Goal: Task Accomplishment & Management: Complete application form

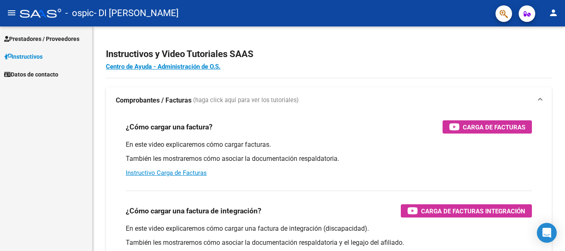
click at [52, 42] on span "Prestadores / Proveedores" at bounding box center [41, 38] width 75 height 9
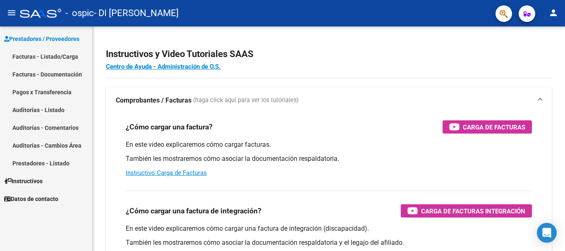
click at [72, 70] on link "Facturas - Documentación" at bounding box center [46, 74] width 92 height 18
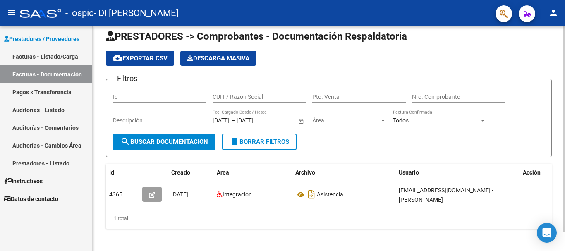
scroll to position [8, 0]
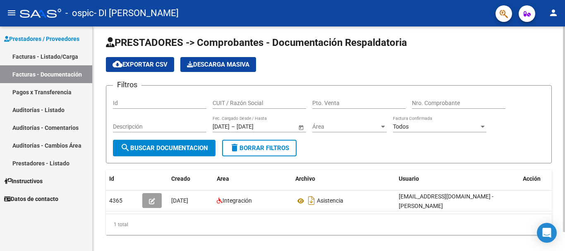
click at [558, 98] on div "PRESTADORES -> Comprobantes - Documentación Respaldatoria cloud_download Export…" at bounding box center [330, 142] width 474 height 238
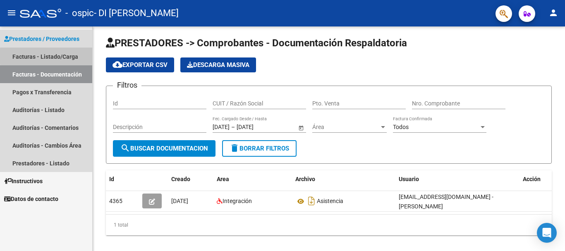
click at [75, 56] on link "Facturas - Listado/Carga" at bounding box center [46, 57] width 92 height 18
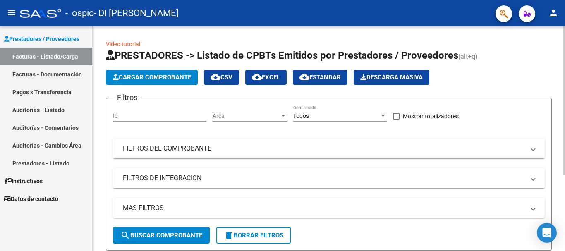
click at [170, 73] on button "Cargar Comprobante" at bounding box center [152, 77] width 92 height 15
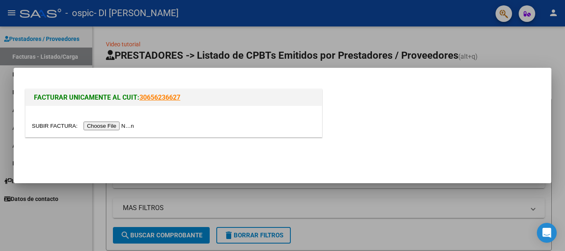
click at [110, 125] on input "file" at bounding box center [84, 126] width 105 height 9
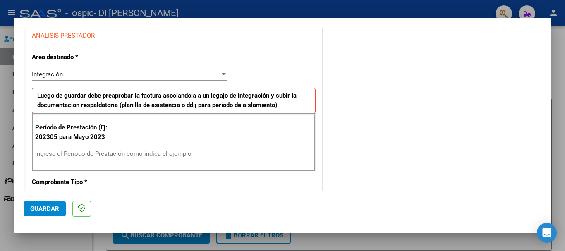
scroll to position [164, 0]
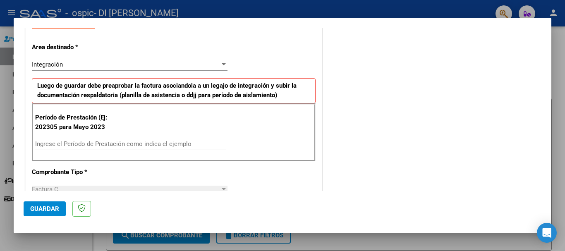
click at [131, 143] on input "Ingrese el Período de Prestación como indica el ejemplo" at bounding box center [130, 143] width 191 height 7
type input "202507"
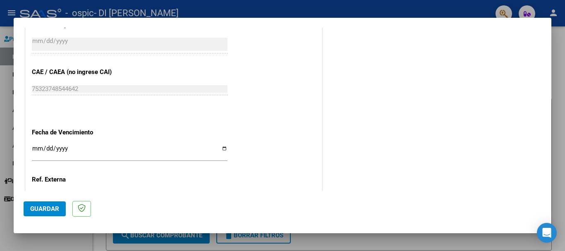
scroll to position [475, 0]
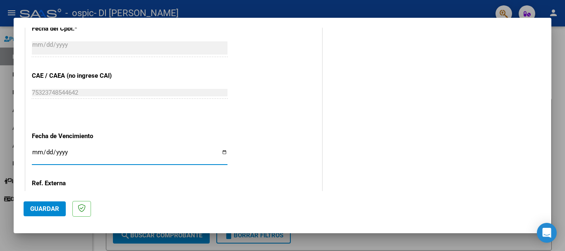
click at [222, 153] on input "Ingresar la fecha" at bounding box center [129, 155] width 195 height 13
type input "[DATE]"
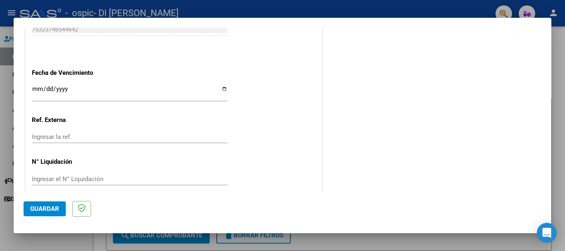
scroll to position [548, 0]
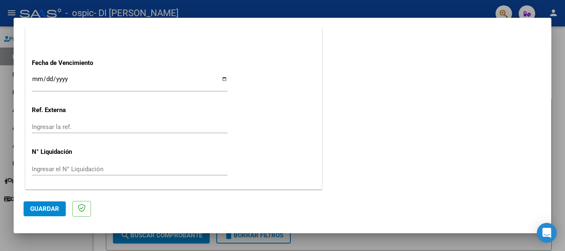
click at [50, 212] on span "Guardar" at bounding box center [44, 208] width 29 height 7
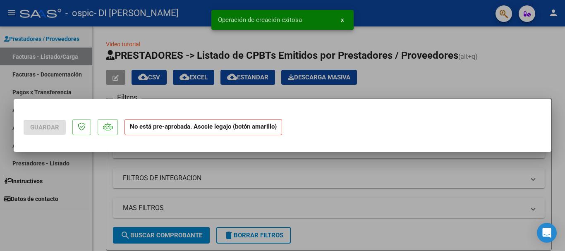
scroll to position [0, 0]
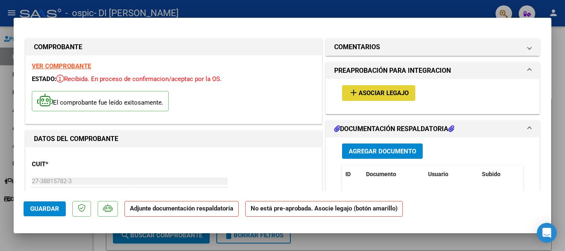
click at [371, 95] on span "Asociar Legajo" at bounding box center [383, 93] width 50 height 7
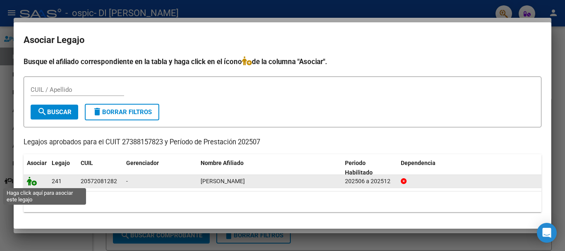
click at [29, 183] on icon at bounding box center [32, 180] width 10 height 9
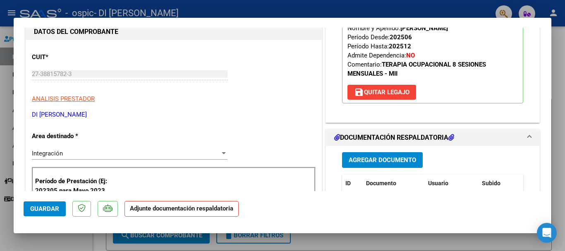
scroll to position [111, 0]
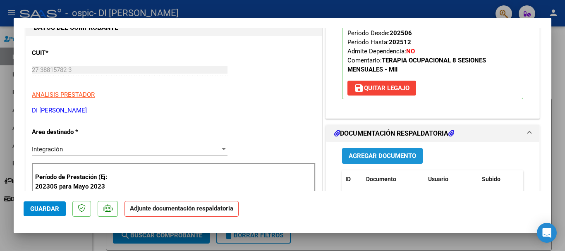
click at [396, 157] on span "Agregar Documento" at bounding box center [381, 156] width 67 height 7
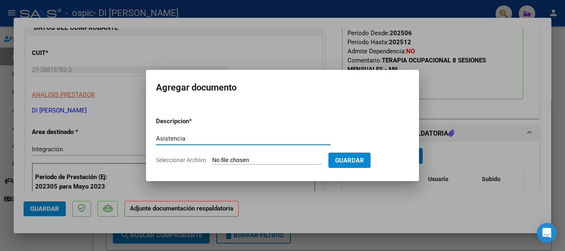
type input "Asistencia"
click at [252, 160] on input "Seleccionar Archivo" at bounding box center [267, 161] width 110 height 8
type input "C:\fakepath\Asistencia TO [DATE] - [PERSON_NAME].pdf"
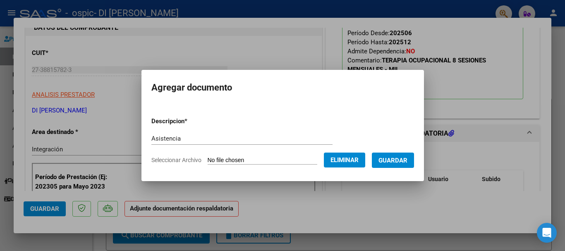
click at [391, 160] on span "Guardar" at bounding box center [392, 160] width 29 height 7
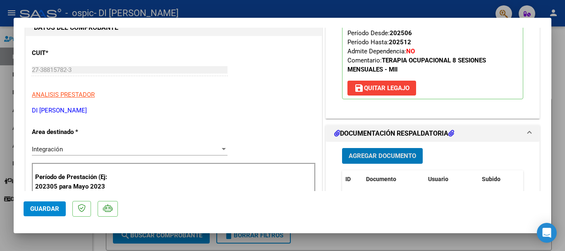
click at [51, 205] on span "Guardar" at bounding box center [44, 208] width 29 height 7
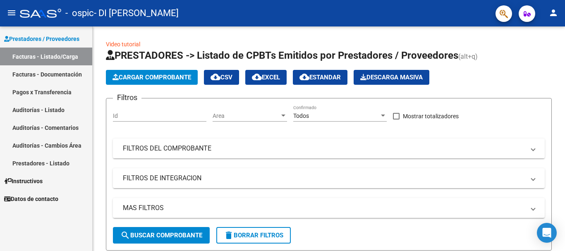
click at [27, 54] on link "Facturas - Listado/Carga" at bounding box center [46, 57] width 92 height 18
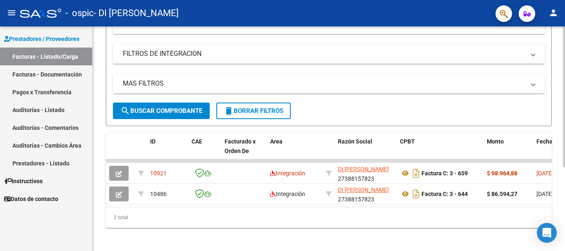
scroll to position [134, 0]
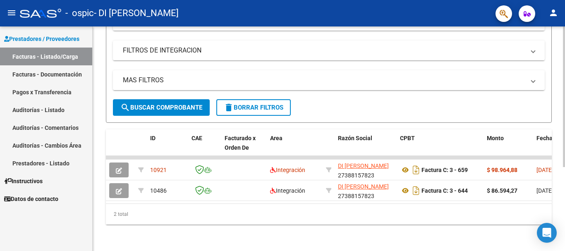
click at [564, 153] on div at bounding box center [563, 180] width 2 height 141
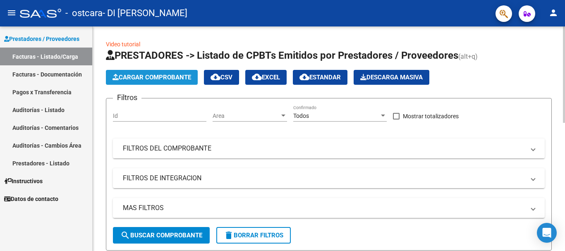
click at [160, 78] on span "Cargar Comprobante" at bounding box center [151, 77] width 79 height 7
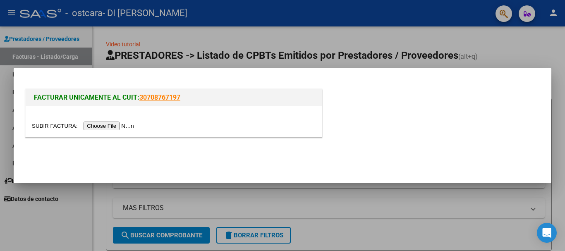
click at [125, 125] on input "file" at bounding box center [84, 126] width 105 height 9
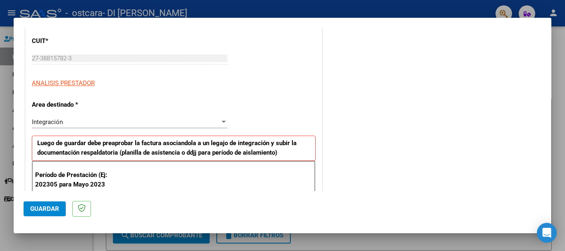
scroll to position [160, 0]
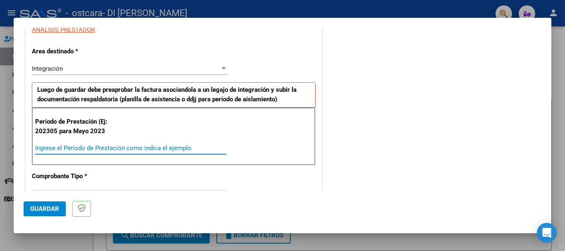
click at [151, 145] on input "Ingrese el Período de Prestación como indica el ejemplo" at bounding box center [130, 147] width 191 height 7
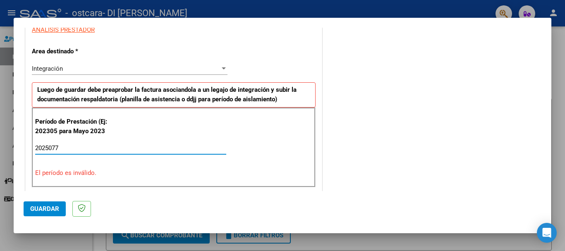
click at [151, 145] on input "2025077" at bounding box center [130, 147] width 191 height 7
type input "202507"
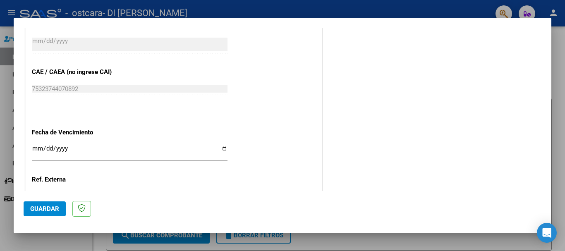
scroll to position [485, 0]
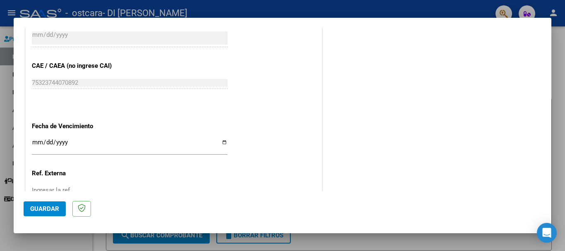
click at [222, 145] on input "Ingresar la fecha" at bounding box center [129, 145] width 195 height 13
type input "[DATE]"
click at [55, 201] on button "Guardar" at bounding box center [45, 208] width 42 height 15
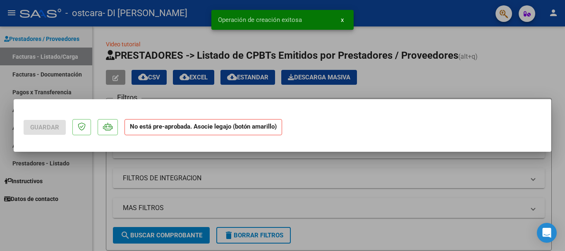
scroll to position [0, 0]
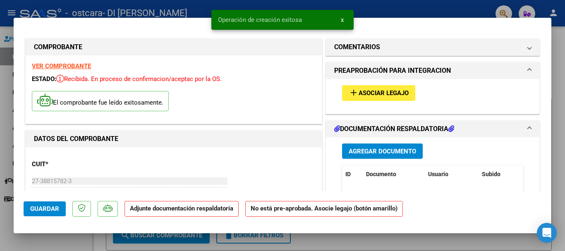
click at [378, 92] on span "Asociar Legajo" at bounding box center [383, 93] width 50 height 7
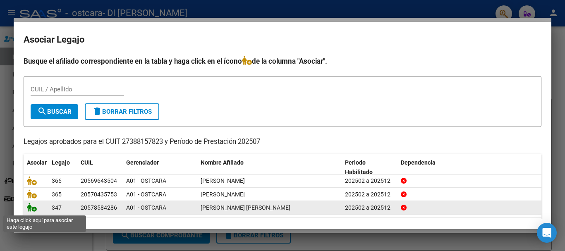
click at [30, 211] on icon at bounding box center [32, 207] width 10 height 9
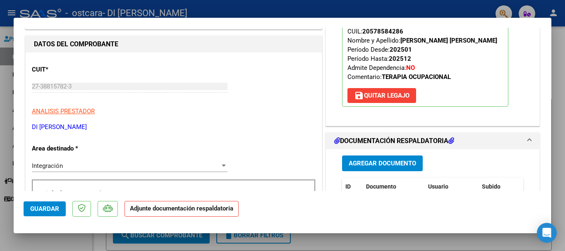
scroll to position [115, 0]
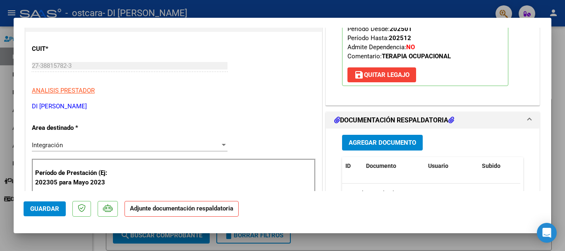
click at [396, 142] on span "Agregar Documento" at bounding box center [381, 142] width 67 height 7
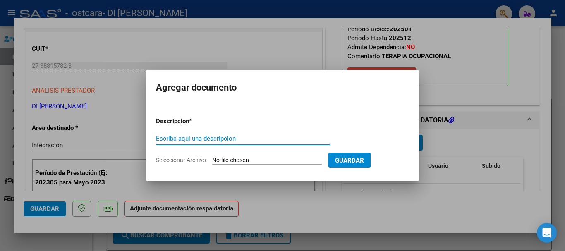
click at [243, 137] on input "Escriba aquí una descripcion" at bounding box center [243, 138] width 174 height 7
type input "Asistencia"
click at [243, 162] on input "Seleccionar Archivo" at bounding box center [267, 161] width 110 height 8
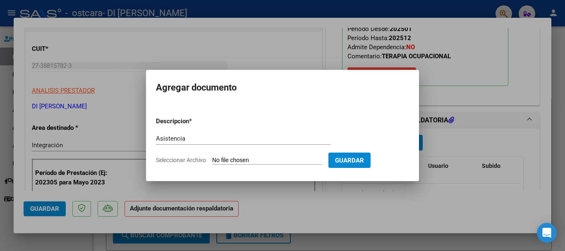
type input "C:\fakepath\asistencia julio 25 TO - Prado.pdf"
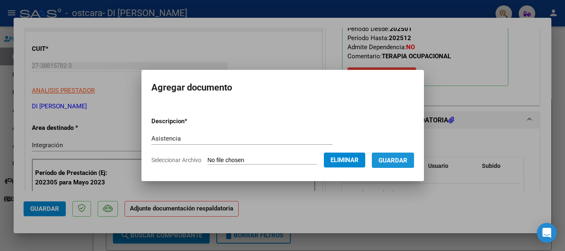
click at [391, 160] on span "Guardar" at bounding box center [392, 160] width 29 height 7
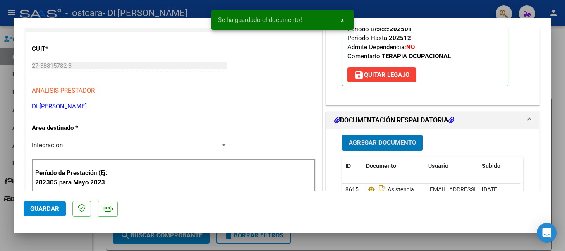
click at [55, 211] on span "Guardar" at bounding box center [44, 208] width 29 height 7
type input "$ 0,00"
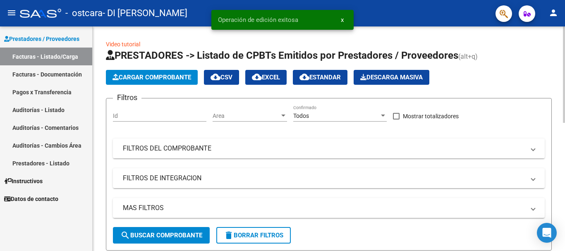
click at [151, 74] on span "Cargar Comprobante" at bounding box center [151, 77] width 79 height 7
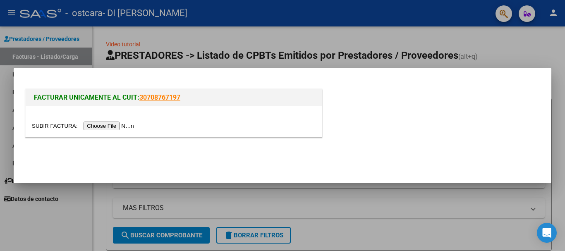
click at [113, 124] on input "file" at bounding box center [84, 126] width 105 height 9
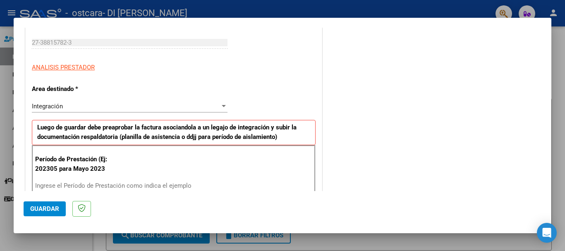
scroll to position [135, 0]
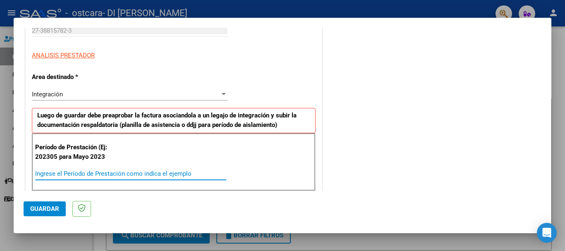
click at [158, 174] on input "Ingrese el Período de Prestación como indica el ejemplo" at bounding box center [130, 173] width 191 height 7
type input "202507"
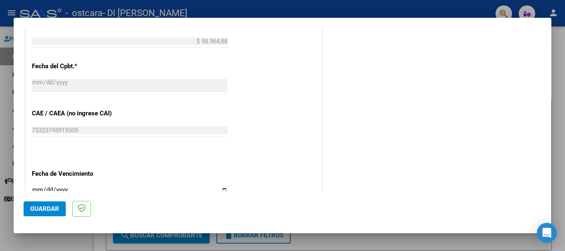
scroll to position [489, 0]
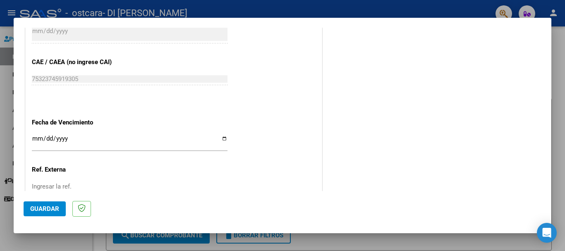
click at [222, 139] on input "Ingresar la fecha" at bounding box center [129, 141] width 195 height 13
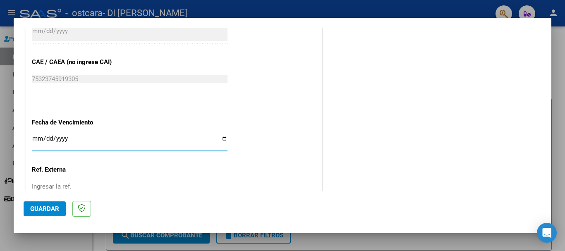
type input "[DATE]"
click at [50, 208] on span "Guardar" at bounding box center [44, 208] width 29 height 7
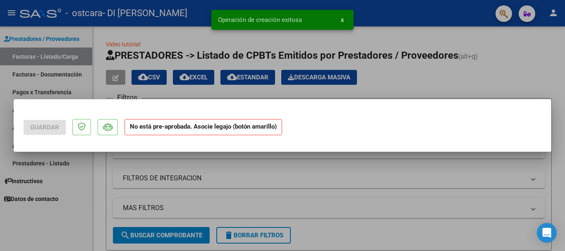
scroll to position [0, 0]
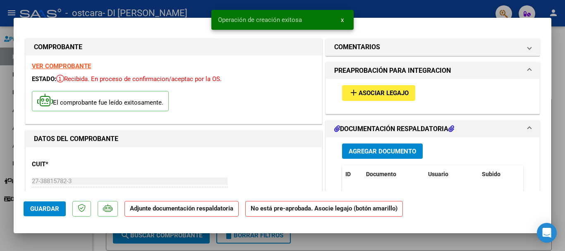
click at [383, 90] on span "Asociar Legajo" at bounding box center [383, 93] width 50 height 7
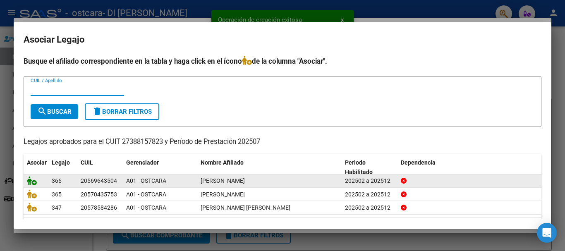
click at [31, 184] on icon at bounding box center [32, 180] width 10 height 9
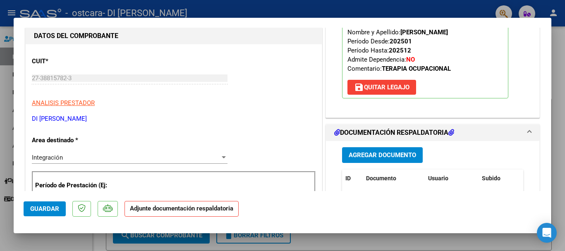
scroll to position [128, 0]
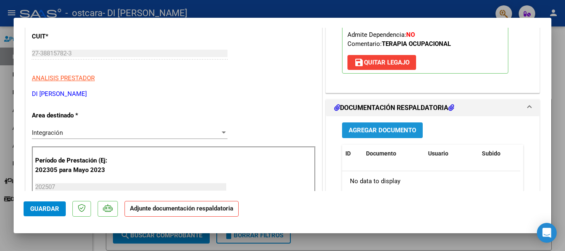
click at [406, 127] on span "Agregar Documento" at bounding box center [381, 130] width 67 height 7
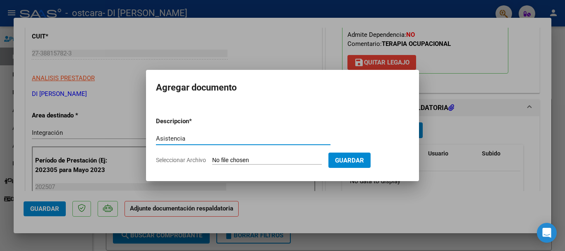
type input "Asistencia"
click at [238, 158] on input "Seleccionar Archivo" at bounding box center [267, 161] width 110 height 8
type input "C:\fakepath\asistencia julio 25 TO - Romaldi.pdf"
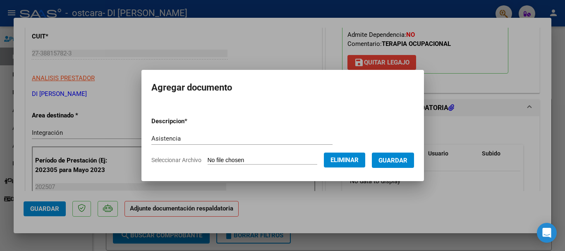
click at [385, 165] on button "Guardar" at bounding box center [393, 160] width 42 height 15
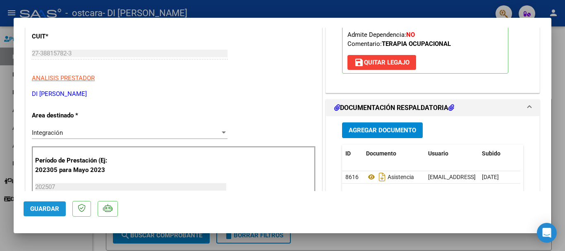
click at [54, 208] on span "Guardar" at bounding box center [44, 208] width 29 height 7
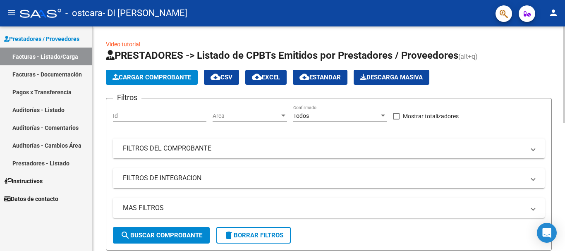
click at [124, 79] on span "Cargar Comprobante" at bounding box center [151, 77] width 79 height 7
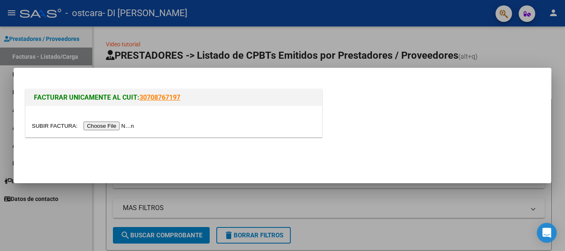
drag, startPoint x: 123, startPoint y: 79, endPoint x: 111, endPoint y: 117, distance: 40.7
click at [111, 117] on div "FACTURAR UNICAMENTE AL CUIT: 30708767197" at bounding box center [282, 110] width 517 height 64
click at [111, 124] on input "file" at bounding box center [84, 126] width 105 height 9
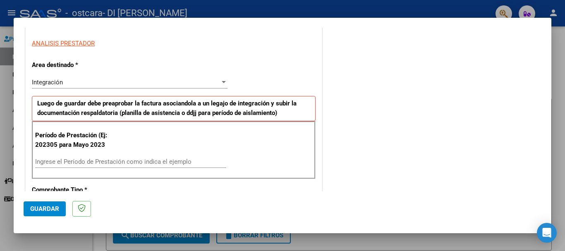
scroll to position [155, 0]
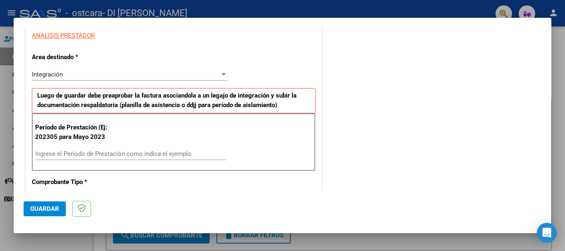
click at [174, 154] on input "Ingrese el Período de Prestación como indica el ejemplo" at bounding box center [130, 153] width 191 height 7
type input "202507"
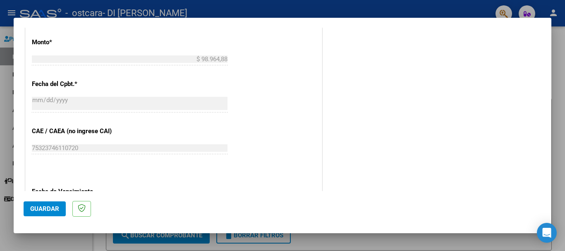
scroll to position [430, 0]
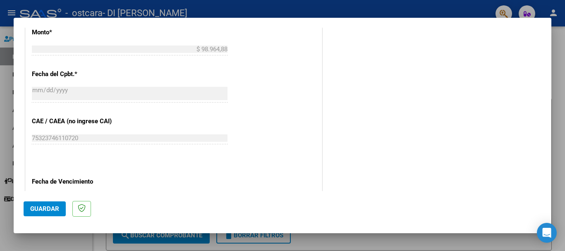
drag, startPoint x: 551, startPoint y: 142, endPoint x: 551, endPoint y: 151, distance: 9.5
click at [551, 151] on div at bounding box center [282, 125] width 565 height 251
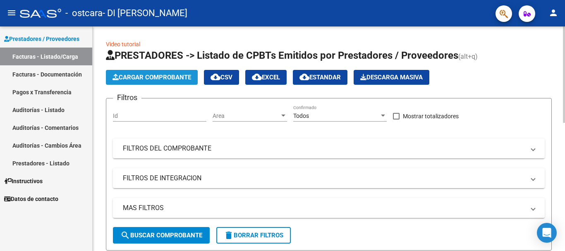
click at [136, 73] on button "Cargar Comprobante" at bounding box center [152, 77] width 92 height 15
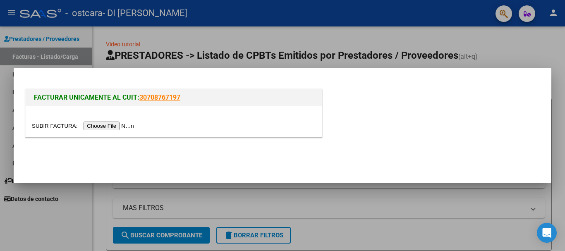
click at [117, 124] on input "file" at bounding box center [84, 126] width 105 height 9
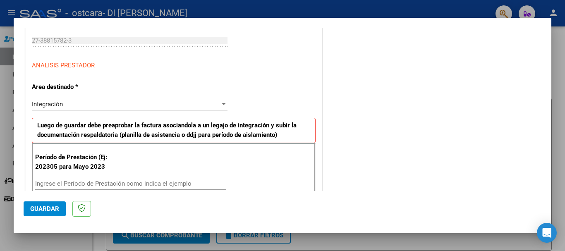
scroll to position [172, 0]
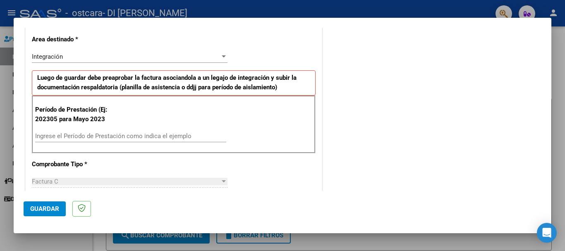
click at [117, 136] on input "Ingrese el Período de Prestación como indica el ejemplo" at bounding box center [130, 135] width 191 height 7
type input "202507"
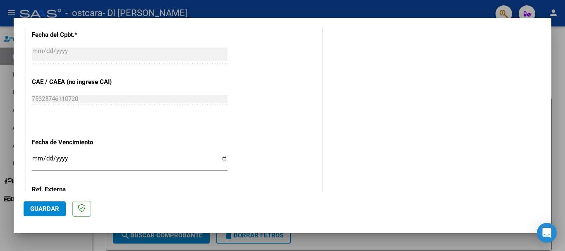
scroll to position [475, 0]
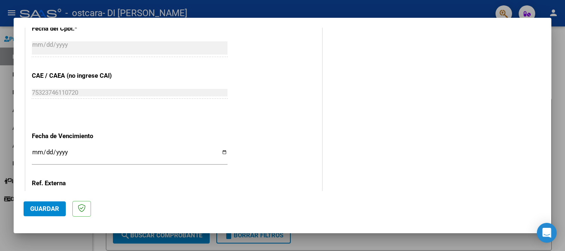
click at [221, 153] on input "Ingresar la fecha" at bounding box center [129, 155] width 195 height 13
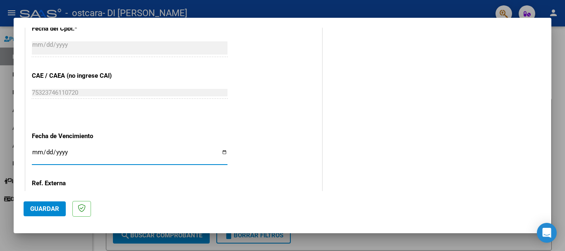
type input "[DATE]"
click at [47, 206] on span "Guardar" at bounding box center [44, 208] width 29 height 7
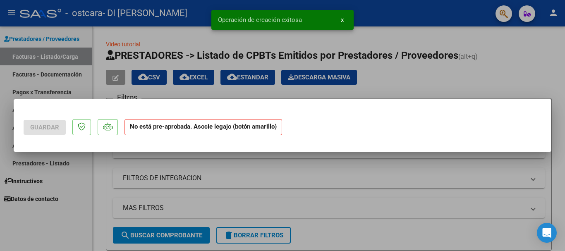
scroll to position [0, 0]
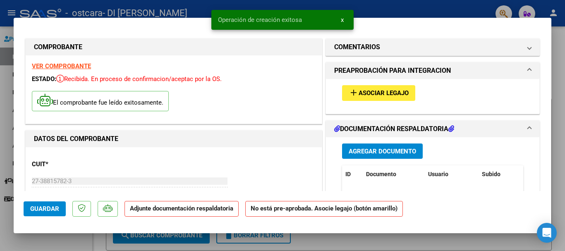
click at [379, 97] on button "add Asociar Legajo" at bounding box center [378, 92] width 73 height 15
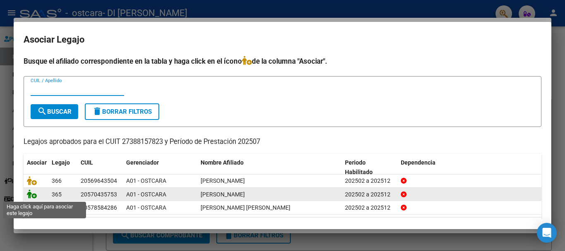
click at [33, 197] on icon at bounding box center [32, 193] width 10 height 9
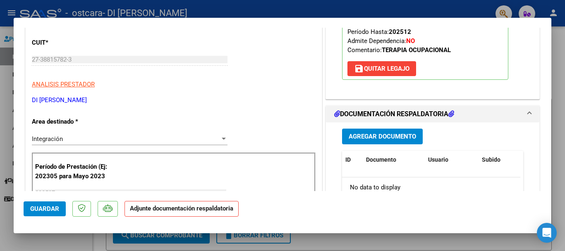
scroll to position [130, 0]
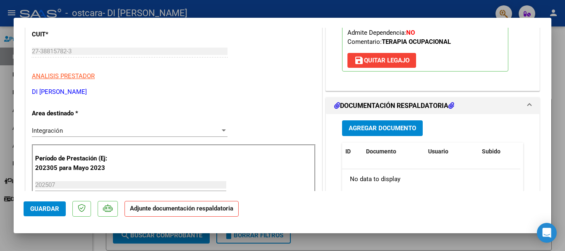
click at [396, 131] on span "Agregar Documento" at bounding box center [381, 128] width 67 height 7
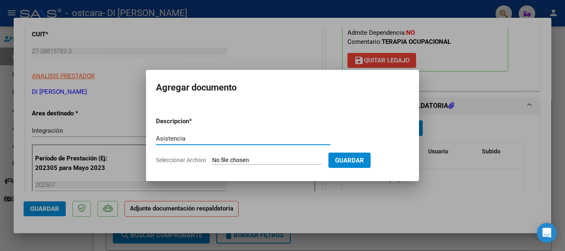
type input "Asistencia"
click at [273, 160] on input "Seleccionar Archivo" at bounding box center [267, 161] width 110 height 8
type input "C:\fakepath\asistencia julio 25 TO - Herrera.pdf"
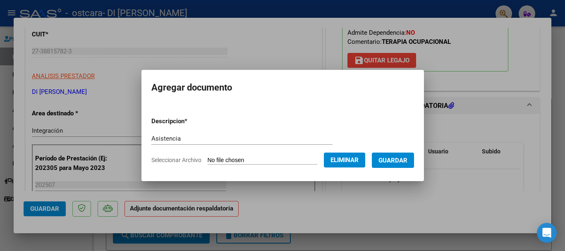
click at [396, 159] on span "Guardar" at bounding box center [392, 160] width 29 height 7
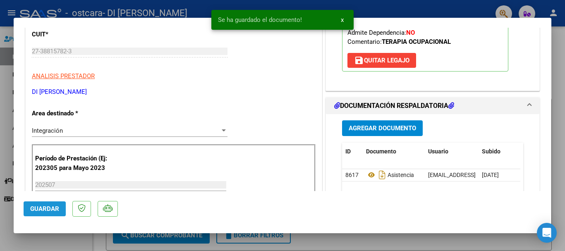
click at [62, 204] on button "Guardar" at bounding box center [45, 208] width 42 height 15
